Goal: Navigation & Orientation: Go to known website

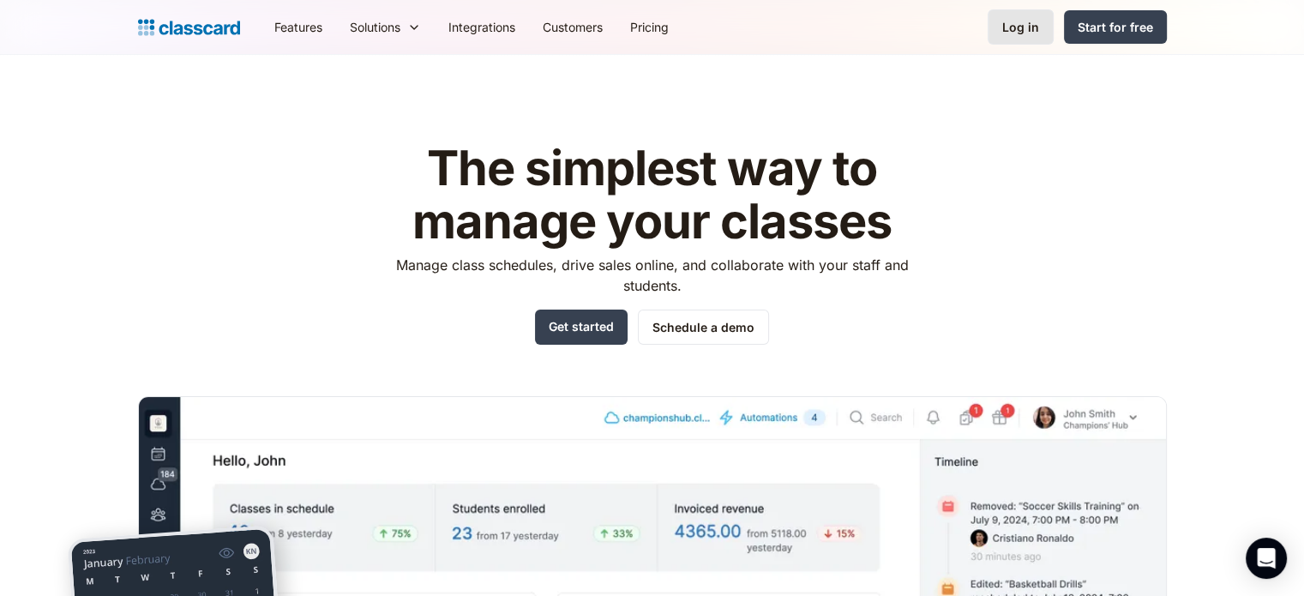
click at [1026, 27] on div "Log in" at bounding box center [1020, 27] width 37 height 18
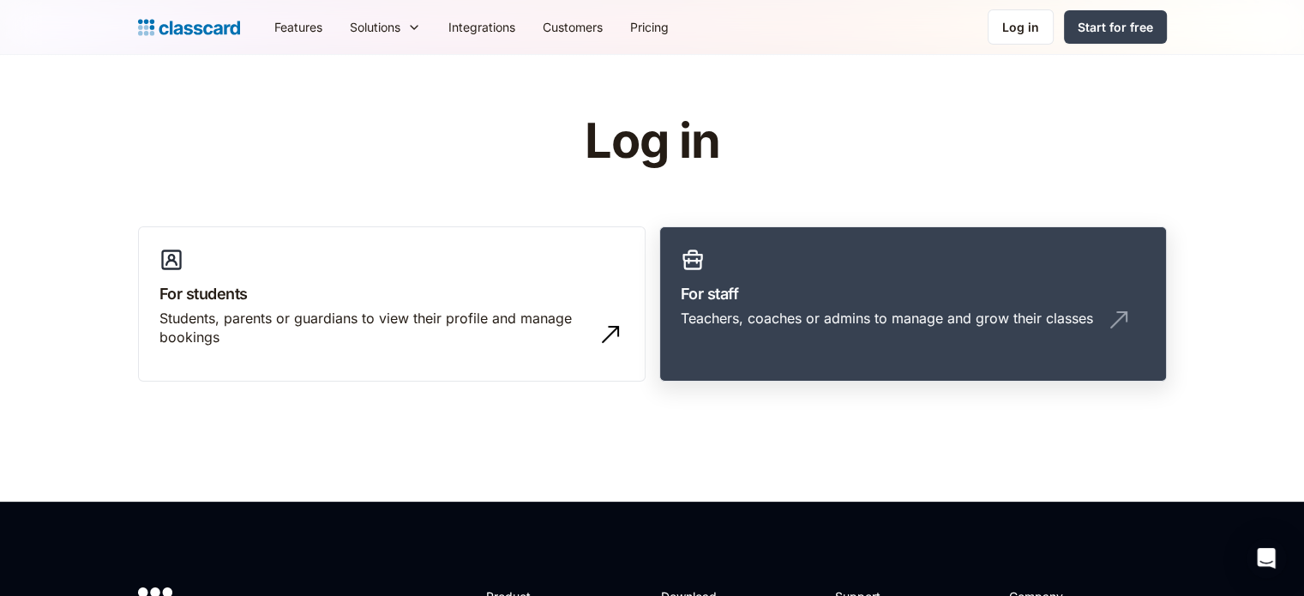
click at [786, 304] on h3 "For staff" at bounding box center [913, 293] width 465 height 23
